Goal: Task Accomplishment & Management: Manage account settings

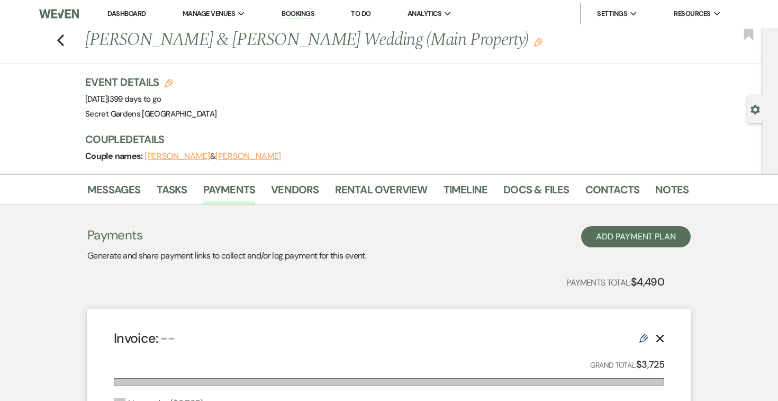
click at [112, 10] on link "Dashboard" at bounding box center [126, 13] width 38 height 9
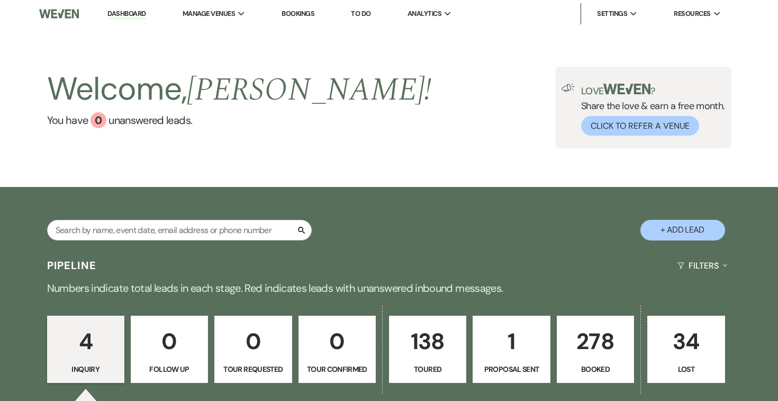
click at [421, 352] on p "138" at bounding box center [428, 340] width 64 height 35
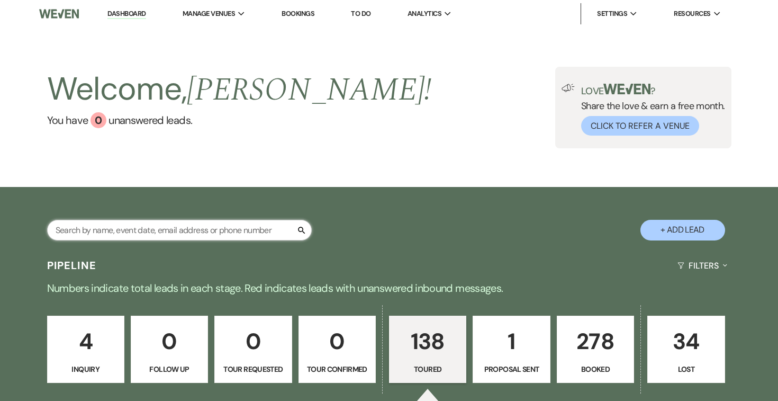
click at [186, 230] on input "text" at bounding box center [179, 230] width 265 height 21
select select "5"
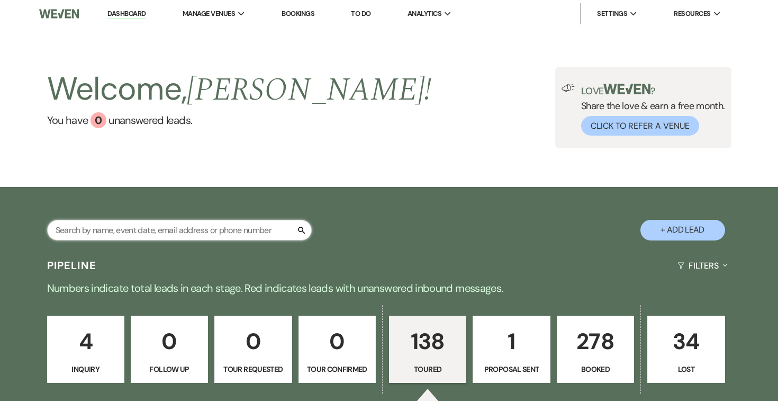
select select "5"
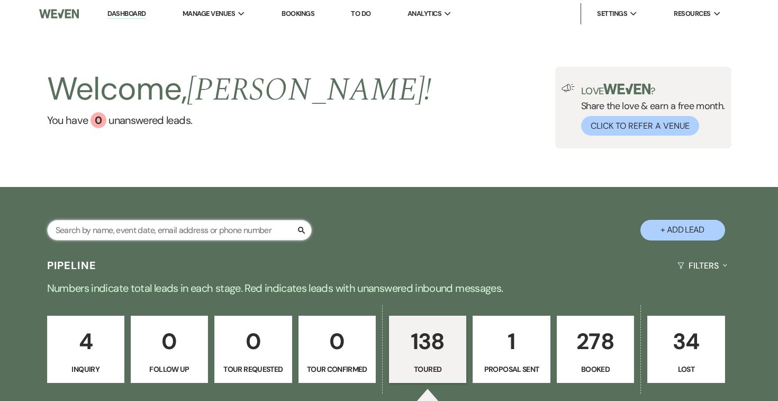
select select "5"
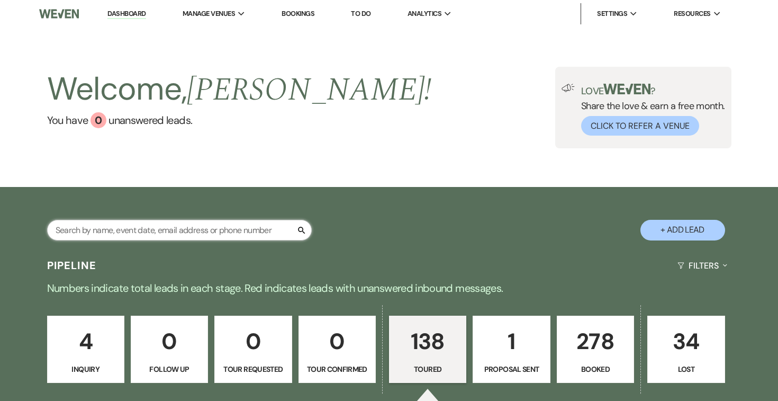
select select "5"
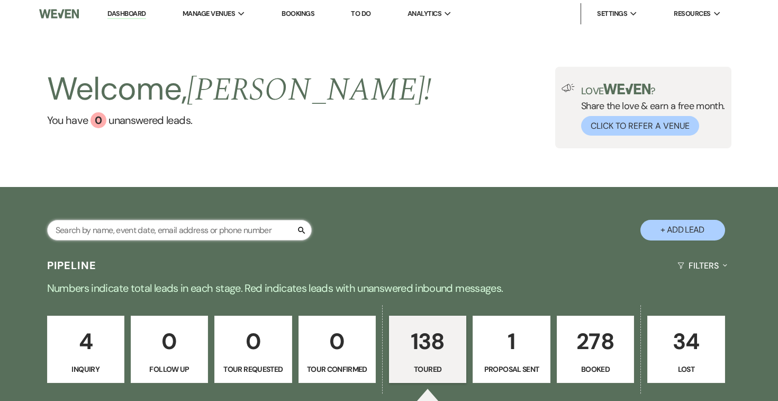
select select "5"
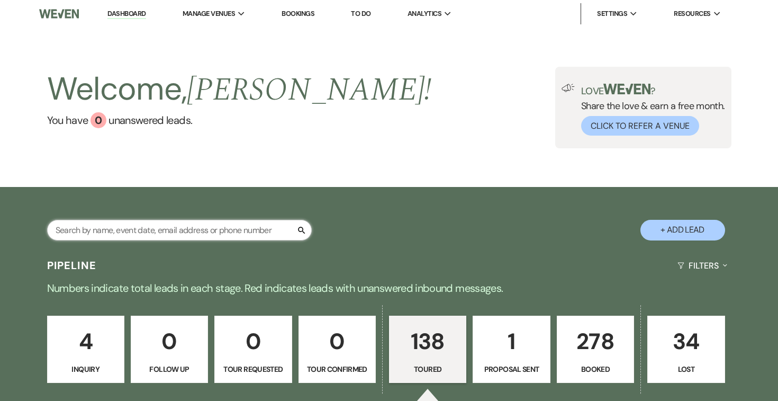
select select "5"
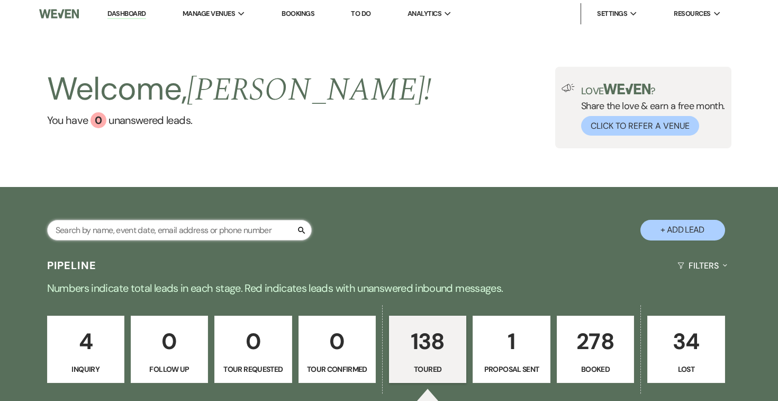
select select "5"
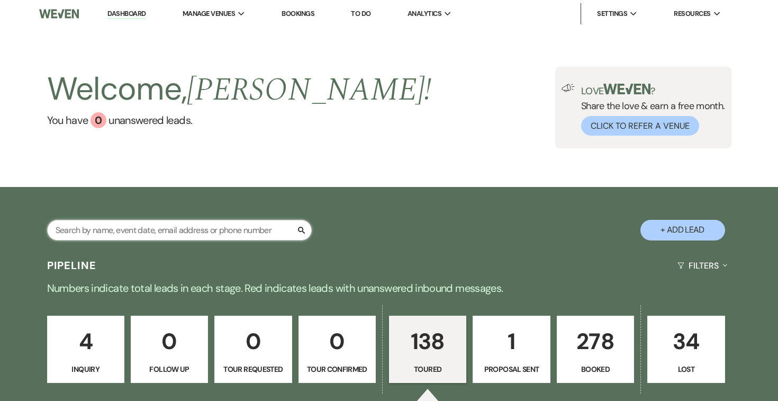
select select "5"
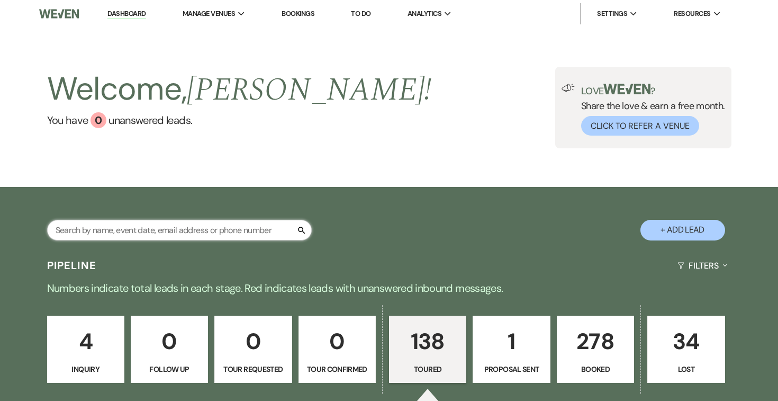
select select "5"
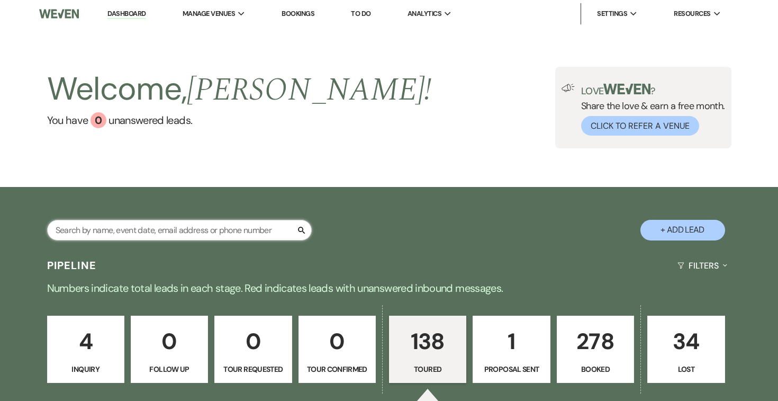
select select "5"
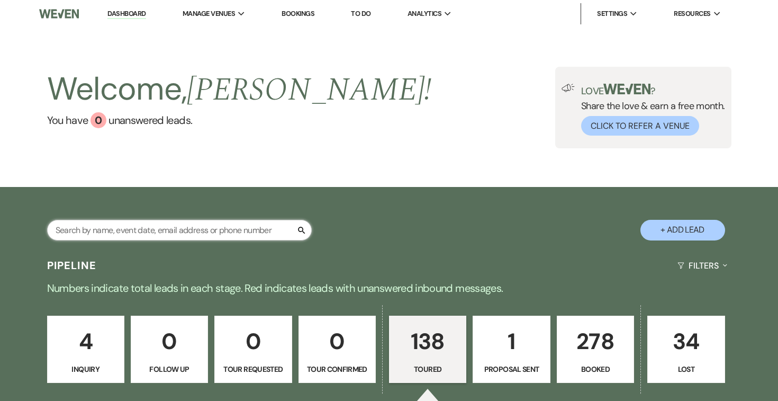
select select "5"
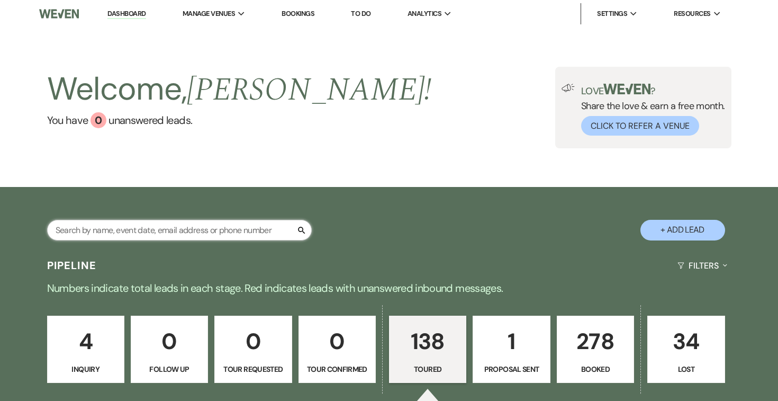
select select "5"
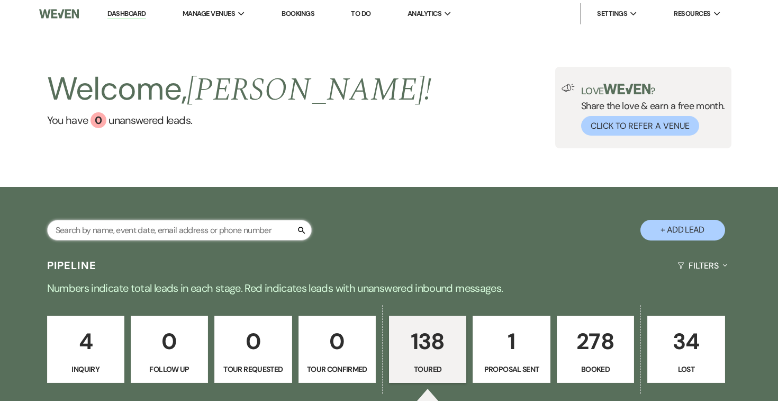
select select "5"
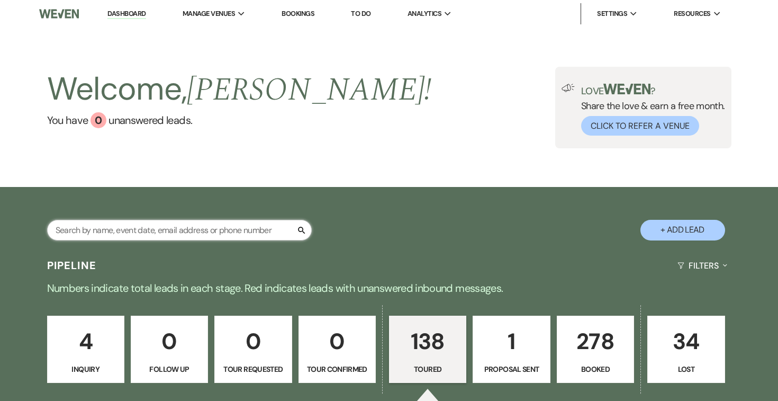
select select "5"
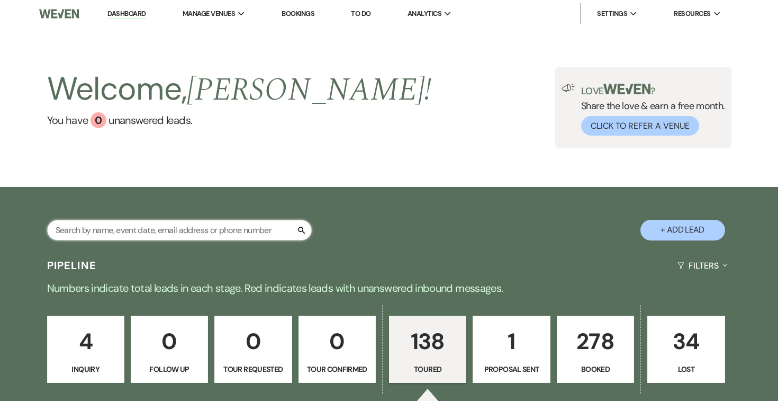
select select "5"
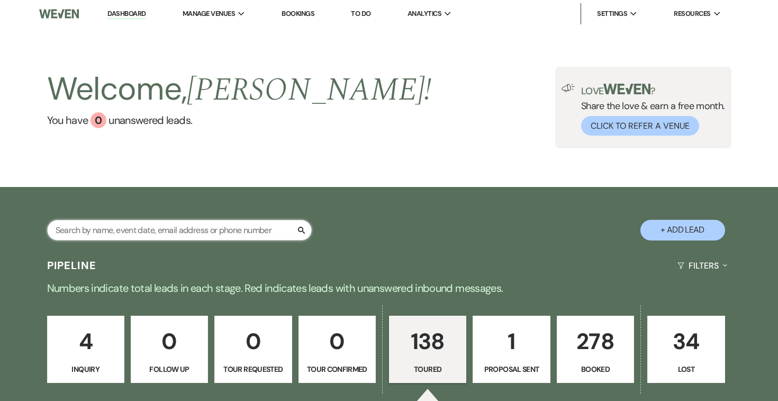
select select "5"
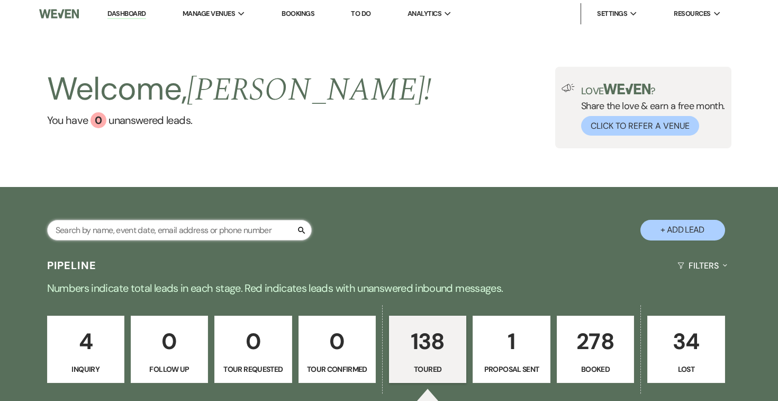
select select "5"
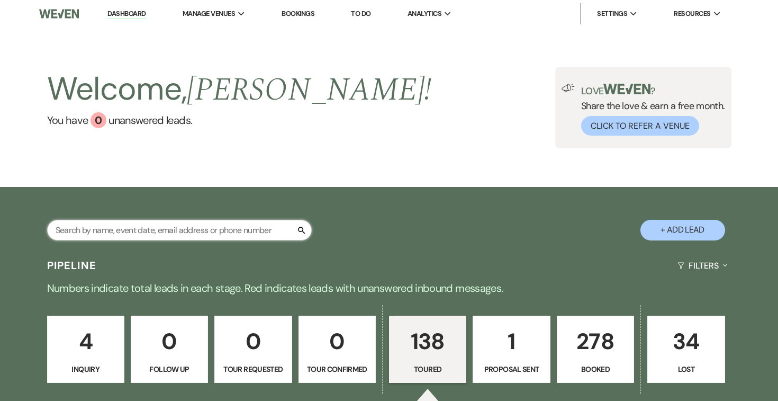
select select "5"
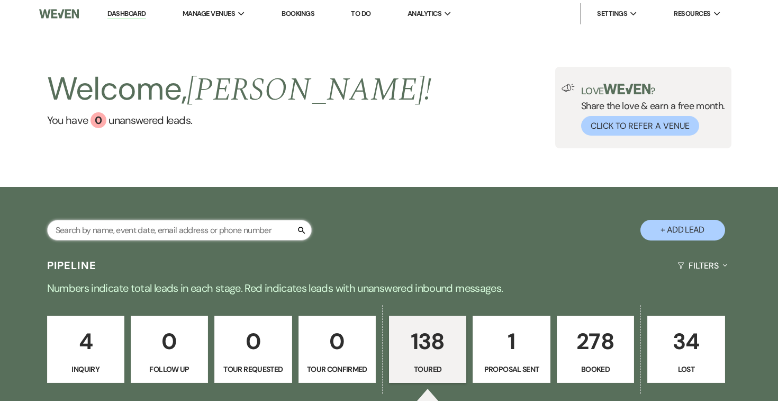
select select "5"
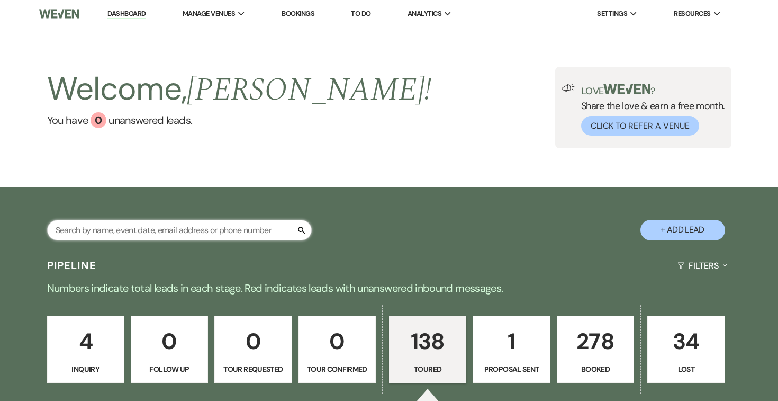
select select "5"
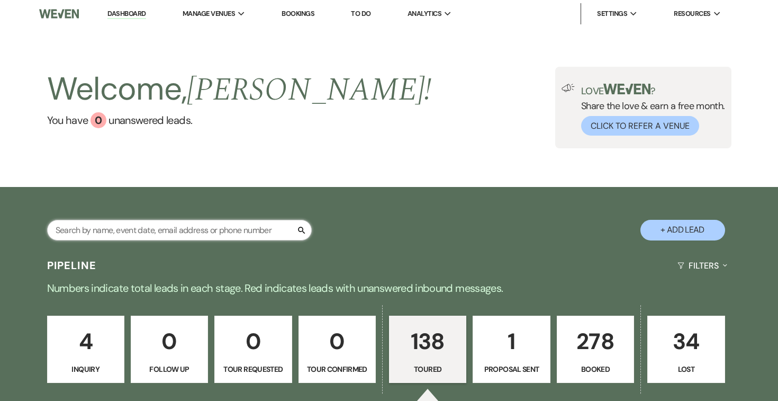
select select "5"
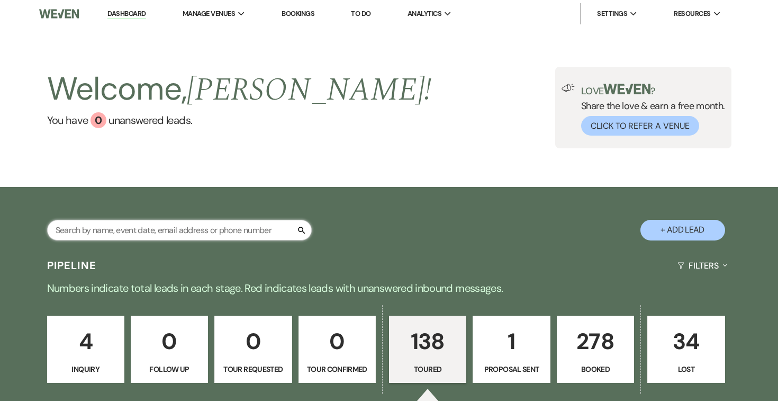
select select "5"
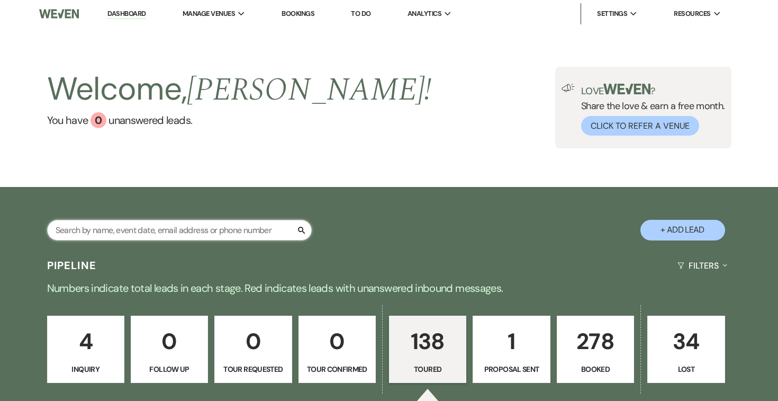
select select "5"
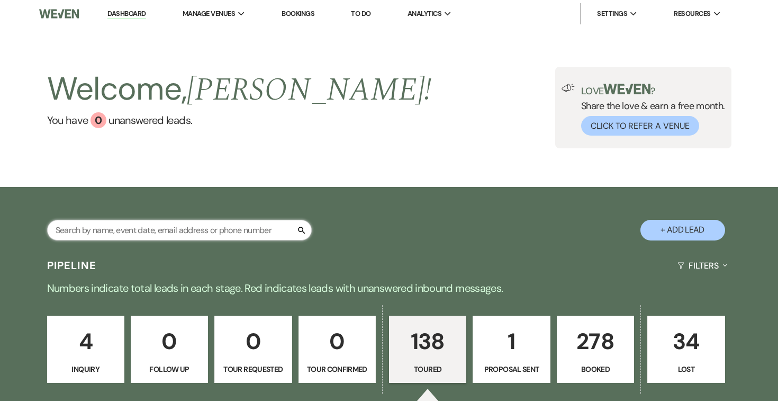
select select "5"
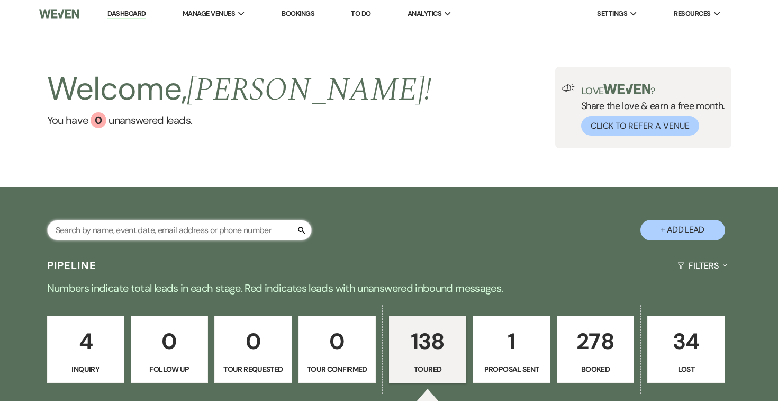
select select "5"
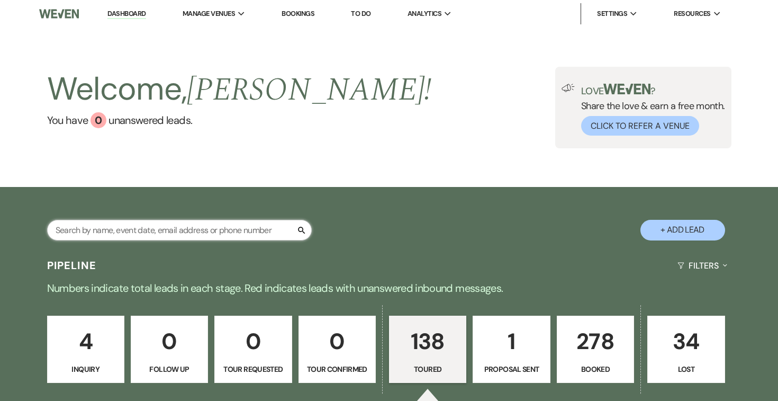
select select "5"
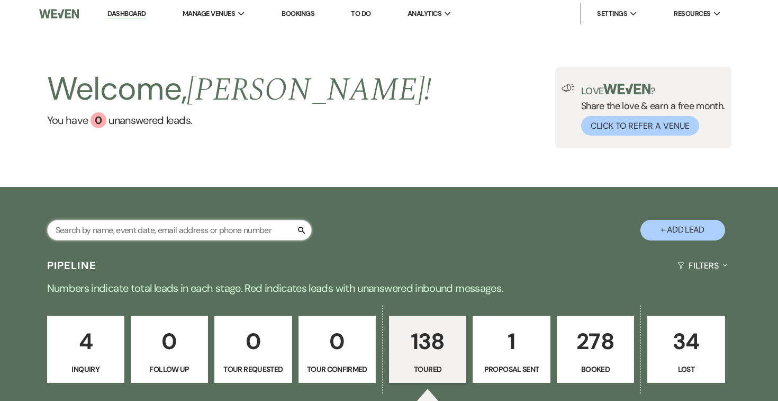
select select "5"
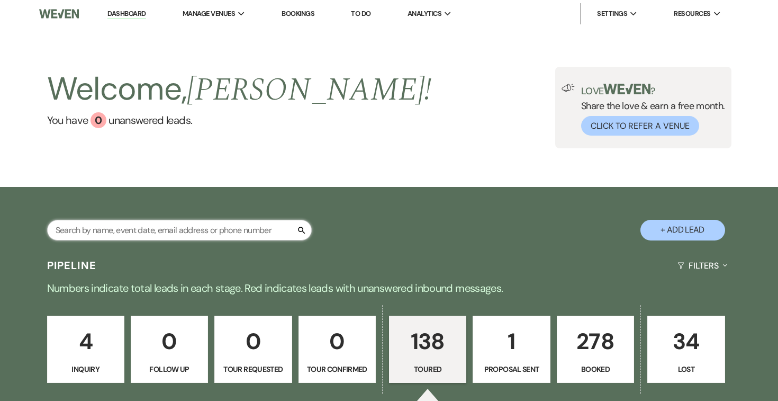
select select "5"
type input "[PERSON_NAME]"
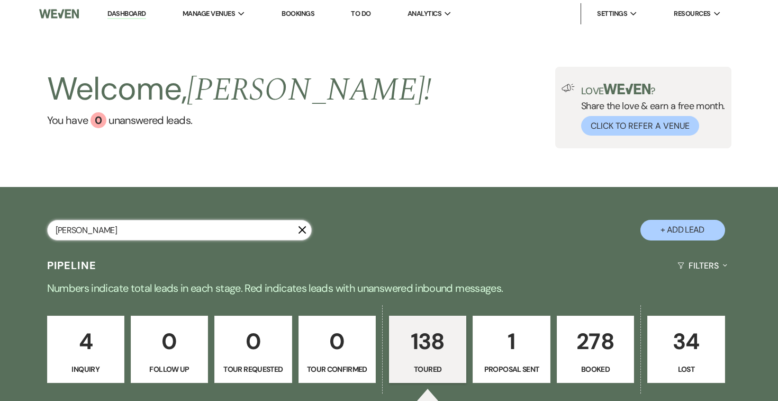
select select "5"
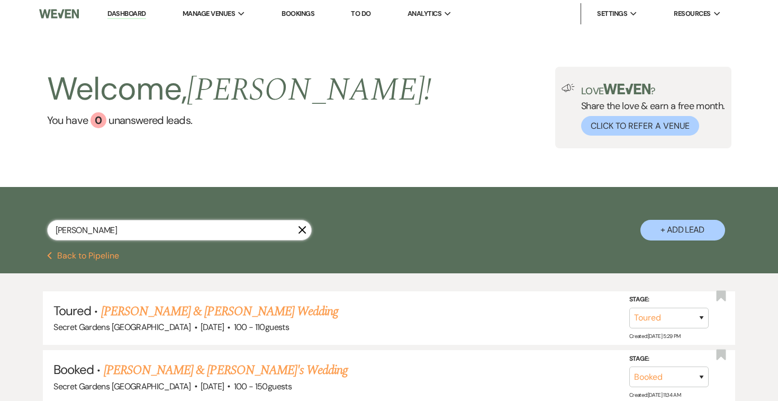
type input "[PERSON_NAME]"
click at [123, 14] on link "Dashboard" at bounding box center [126, 14] width 38 height 10
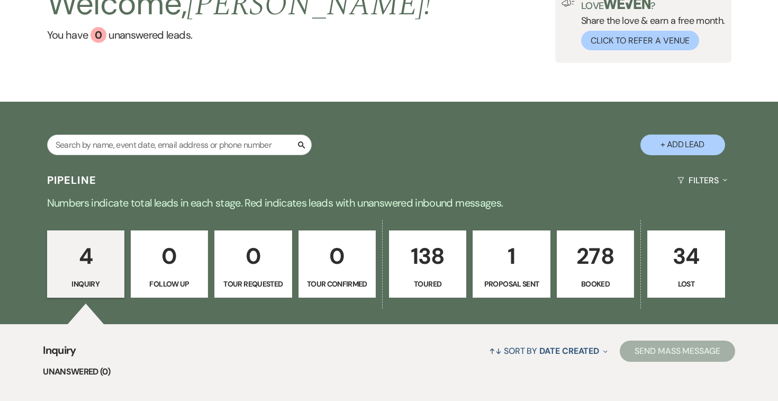
scroll to position [72, 0]
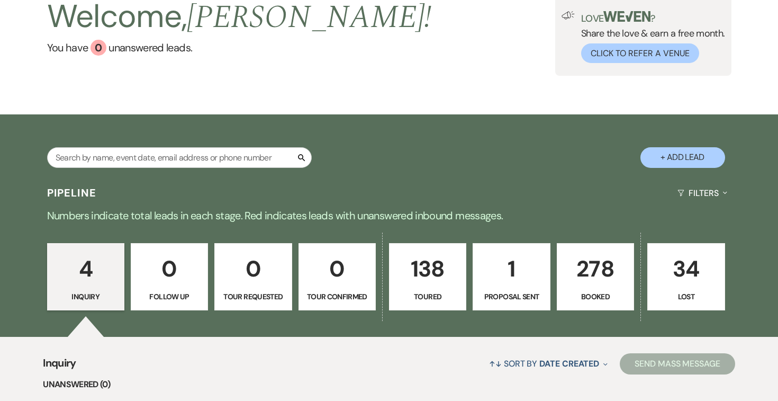
click at [431, 271] on p "138" at bounding box center [428, 268] width 64 height 35
select select "5"
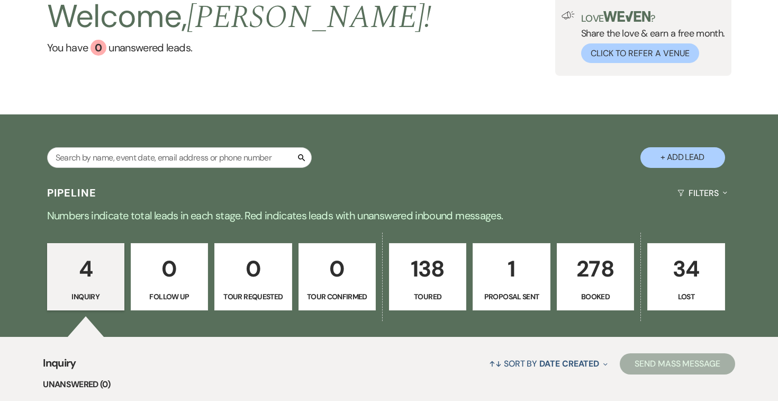
select select "5"
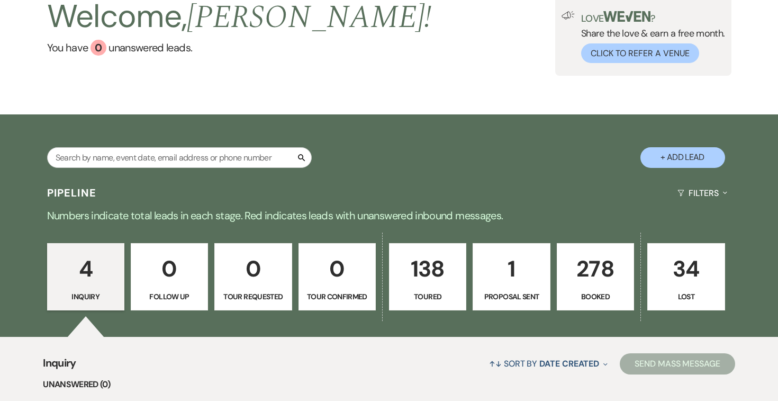
select select "5"
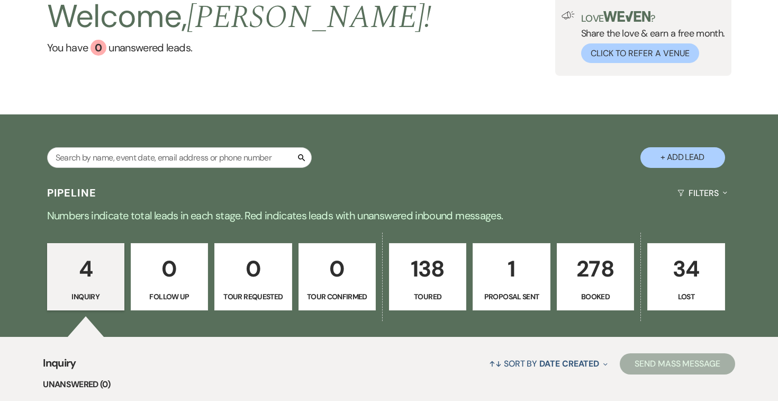
select select "5"
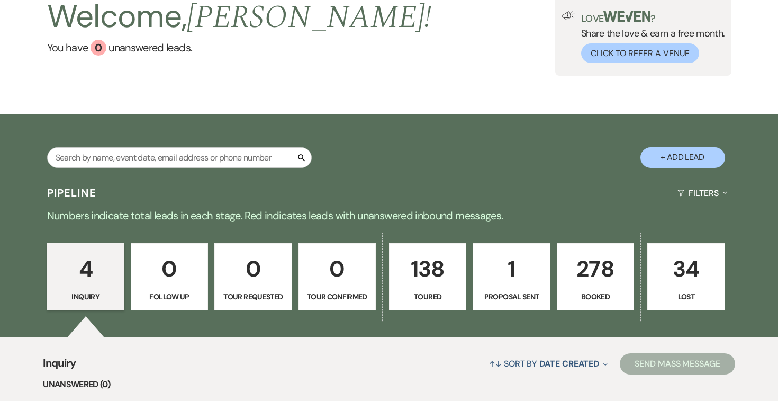
select select "5"
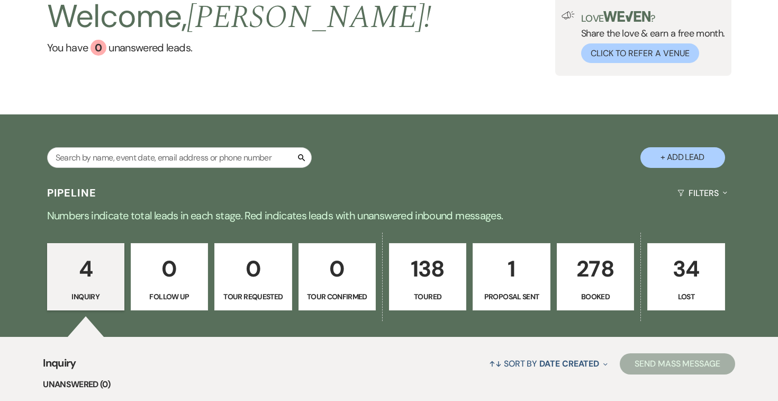
select select "5"
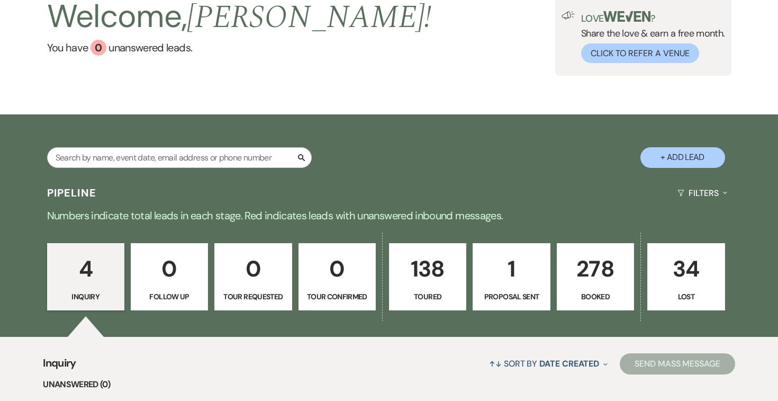
select select "5"
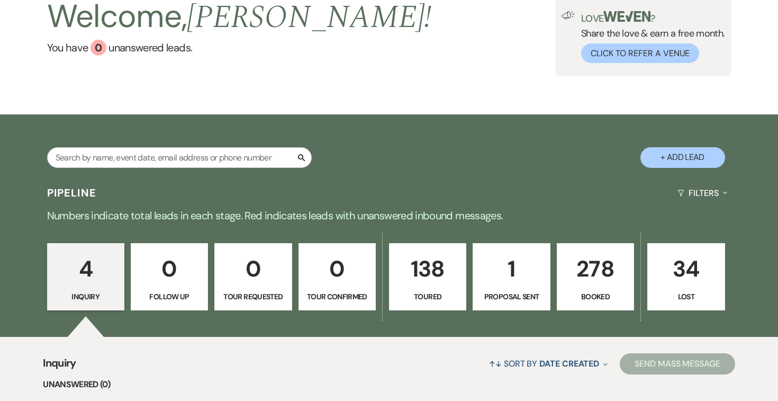
select select "5"
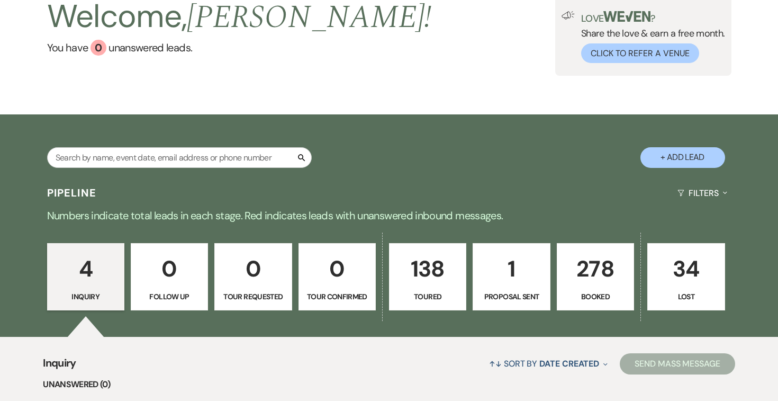
select select "5"
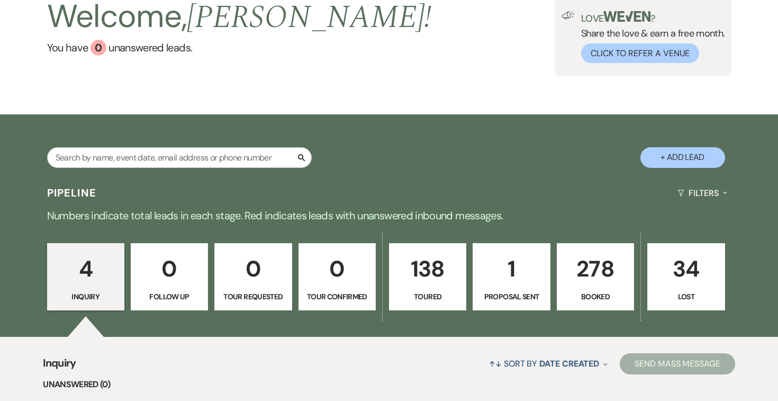
select select "5"
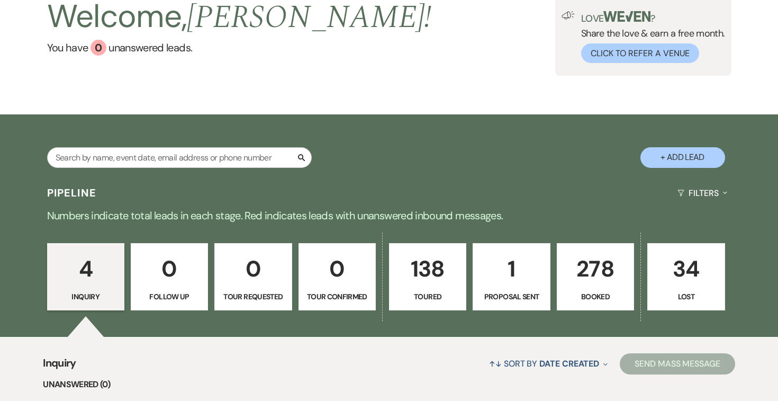
select select "5"
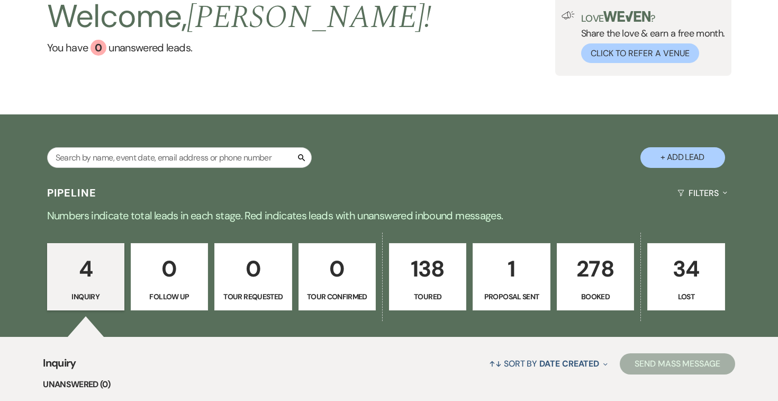
select select "5"
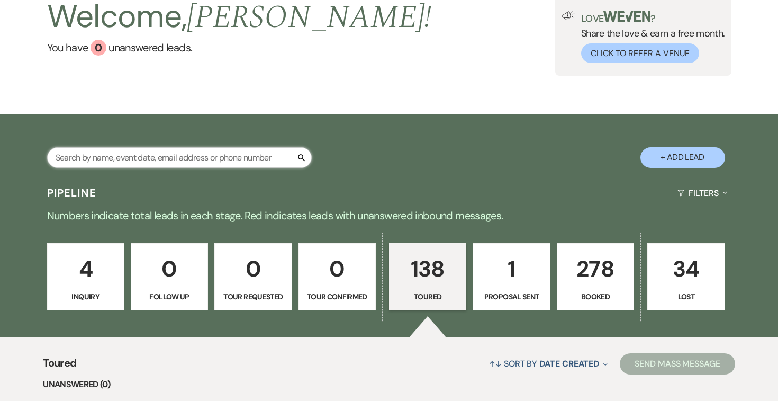
click at [211, 152] on input "text" at bounding box center [179, 157] width 265 height 21
